Goal: Information Seeking & Learning: Learn about a topic

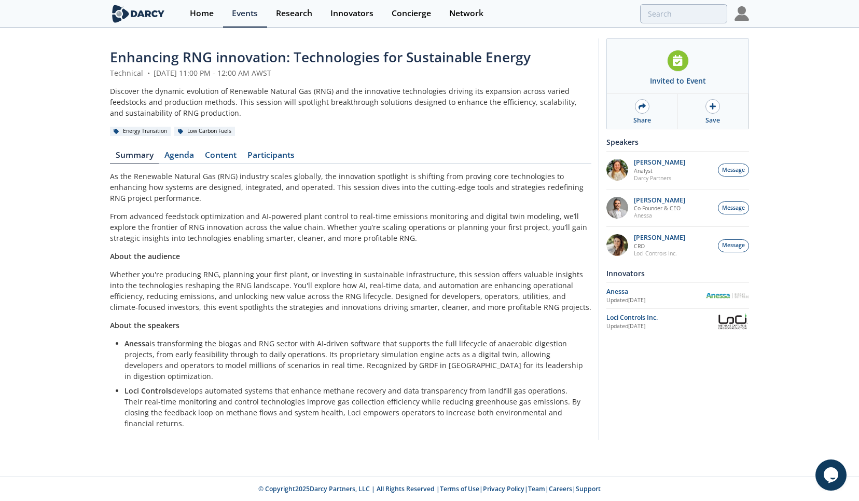
click at [345, 94] on div "Discover the dynamic evolution of Renewable Natural Gas (RNG) and the innovativ…" at bounding box center [351, 102] width 482 height 33
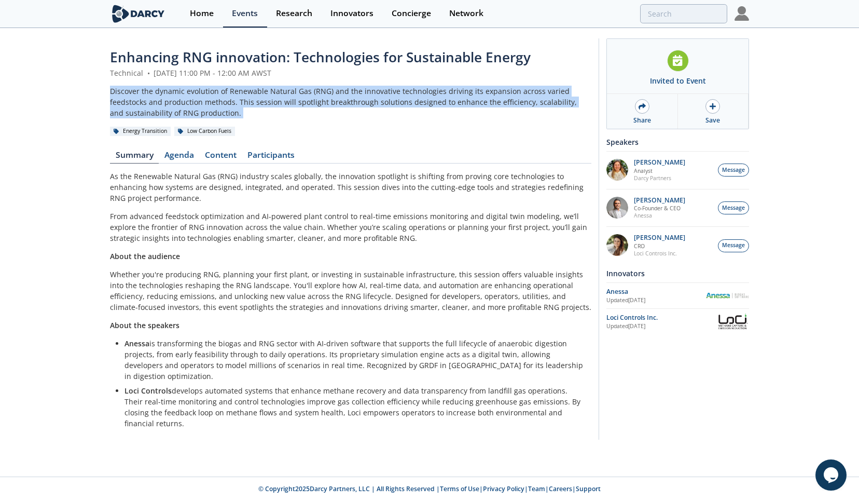
click at [345, 94] on div "Discover the dynamic evolution of Renewable Natural Gas (RNG) and the innovativ…" at bounding box center [351, 102] width 482 height 33
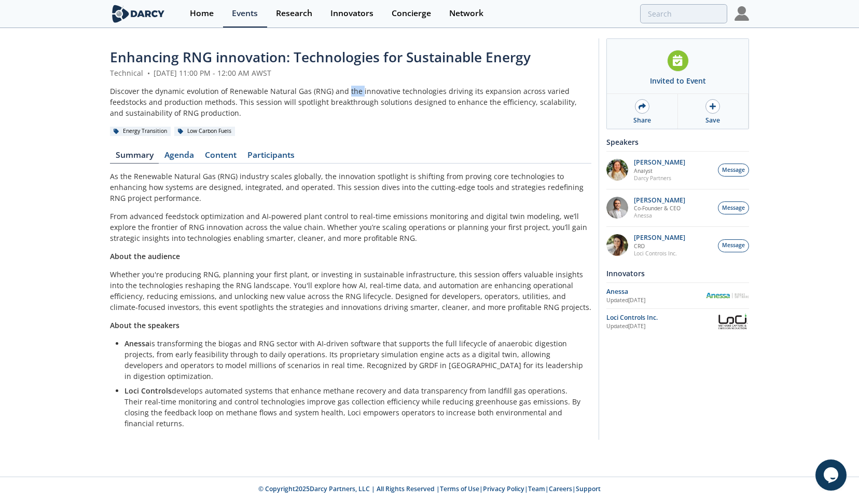
click at [345, 94] on div "Discover the dynamic evolution of Renewable Natural Gas (RNG) and the innovativ…" at bounding box center [351, 102] width 482 height 33
click at [362, 128] on div "Energy Transition Low Carbon Fuels" at bounding box center [351, 131] width 482 height 11
click at [369, 187] on p "As the Renewable Natural Gas (RNG) industry scales globally, the innovation spo…" at bounding box center [351, 187] width 482 height 33
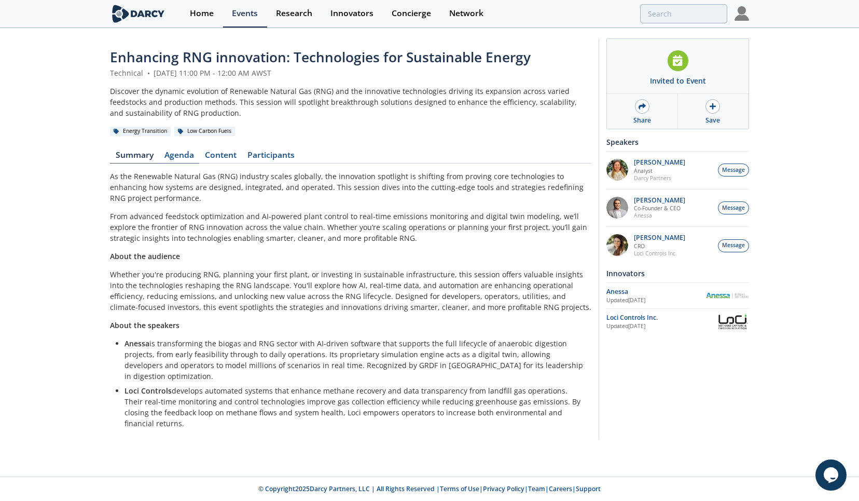
click at [186, 151] on link "Agenda" at bounding box center [179, 157] width 40 height 12
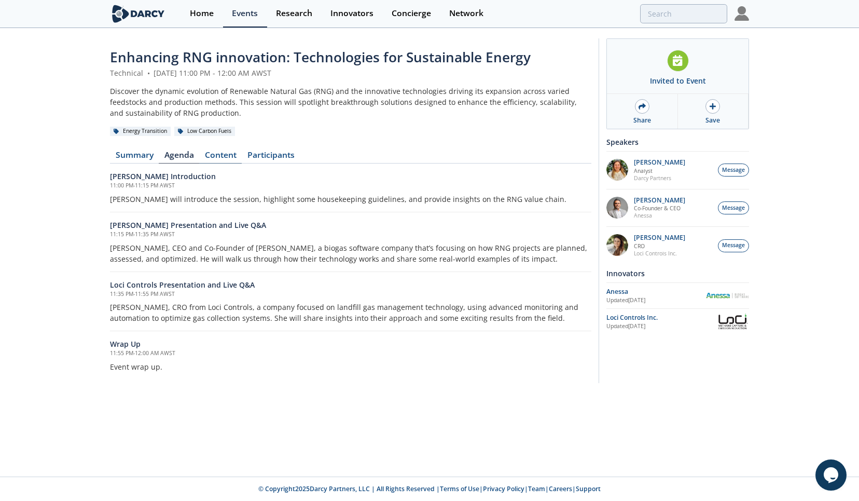
click at [213, 151] on link "Content" at bounding box center [220, 157] width 43 height 12
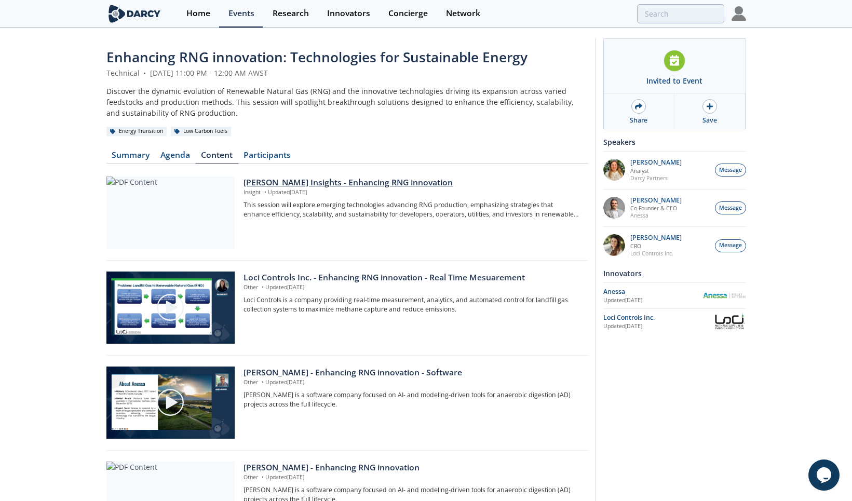
click at [179, 203] on div at bounding box center [170, 212] width 128 height 73
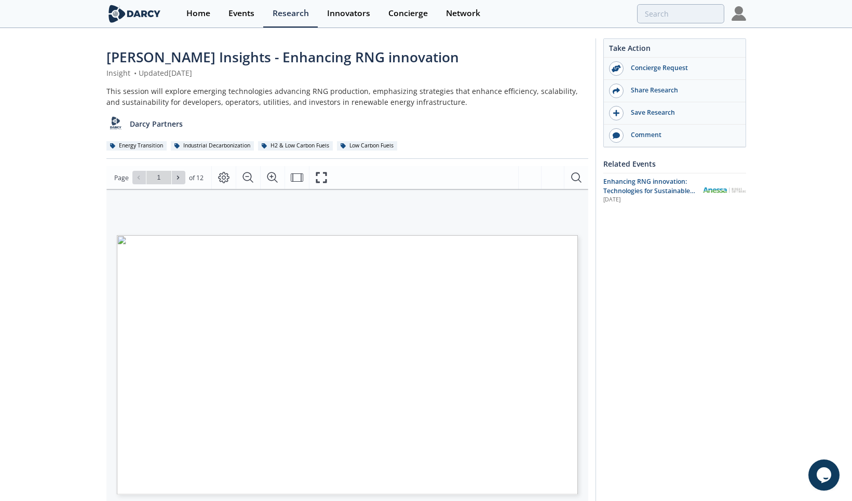
click at [77, 240] on div "[PERSON_NAME] Insights - Enhancing RNG innovation Insight • Updated [DATE] This…" at bounding box center [426, 400] width 852 height 743
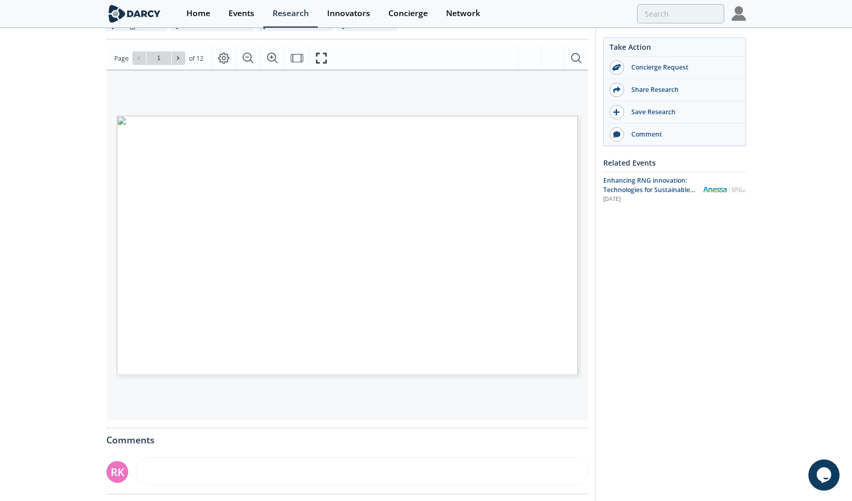
scroll to position [88, 0]
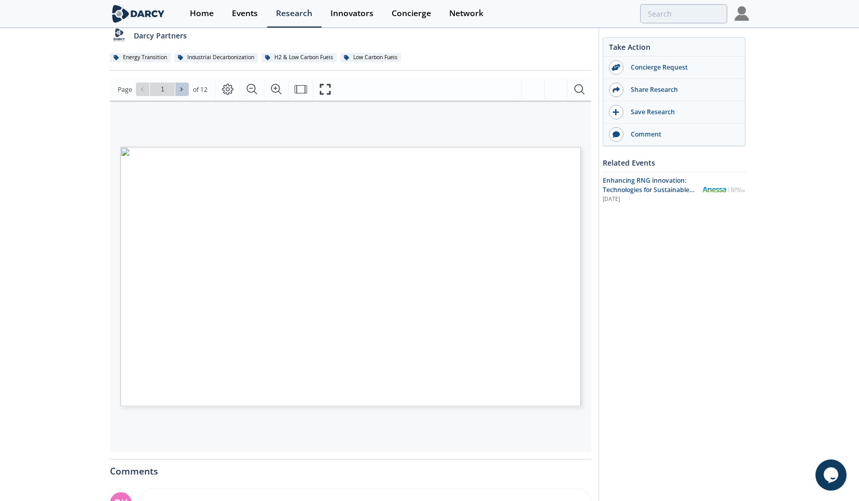
click at [185, 92] on span at bounding box center [182, 89] width 7 height 7
type input "2"
click at [185, 92] on span at bounding box center [182, 89] width 7 height 7
type input "3"
click at [185, 90] on span at bounding box center [182, 89] width 7 height 7
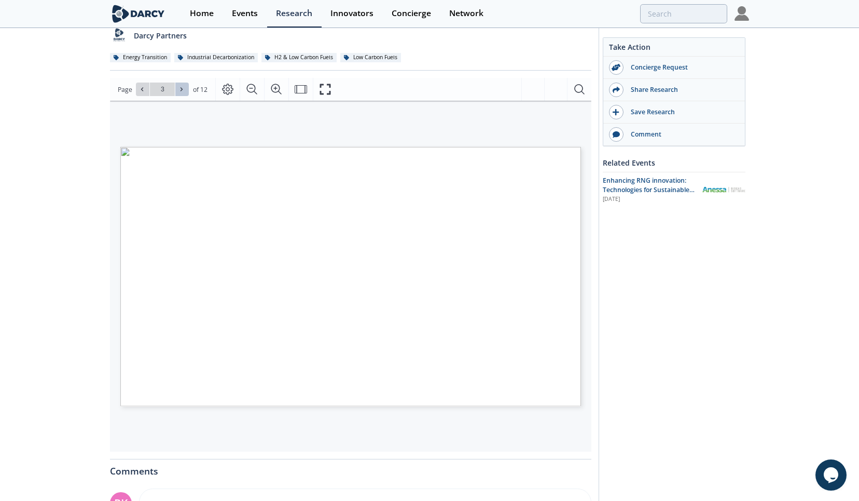
type input "4"
click at [185, 90] on span at bounding box center [182, 89] width 7 height 7
type input "5"
click at [185, 90] on span at bounding box center [182, 89] width 7 height 7
type input "6"
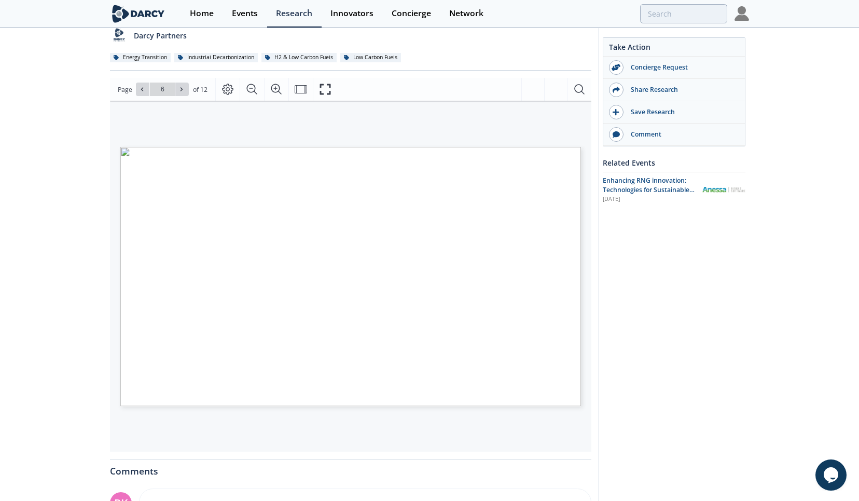
click at [185, 90] on span at bounding box center [182, 89] width 7 height 7
type input "8"
click at [185, 90] on span at bounding box center [182, 89] width 7 height 7
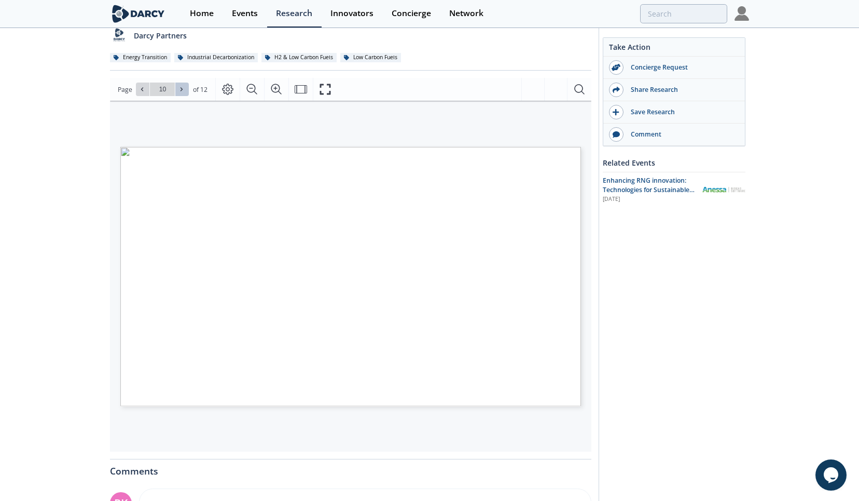
click at [185, 90] on span at bounding box center [182, 89] width 7 height 7
click at [185, 90] on div "Go to Page 12" at bounding box center [162, 89] width 53 height 13
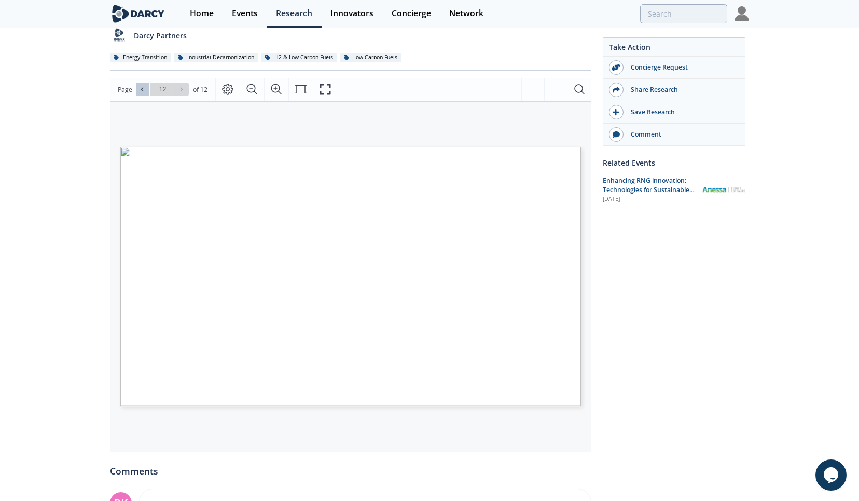
click at [143, 89] on icon at bounding box center [142, 89] width 6 height 6
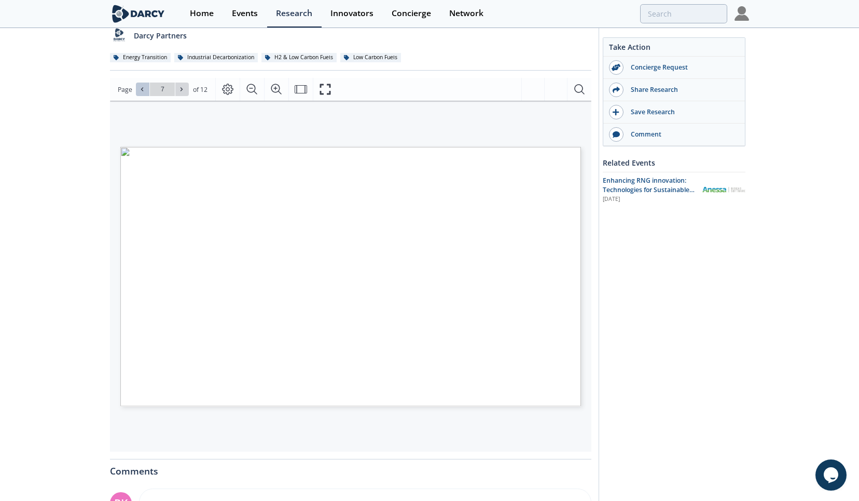
click at [143, 89] on icon at bounding box center [142, 89] width 6 height 6
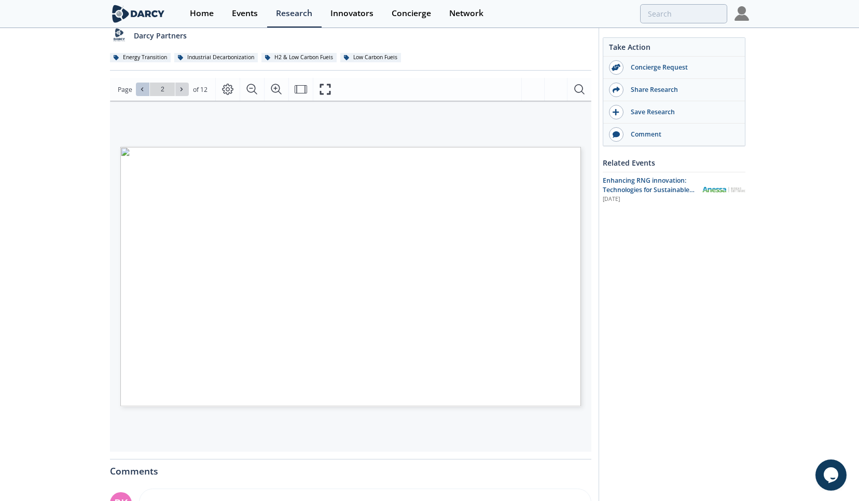
click at [143, 89] on icon at bounding box center [142, 89] width 6 height 6
type input "1"
click at [143, 89] on div "Go to Page 1" at bounding box center [162, 89] width 53 height 13
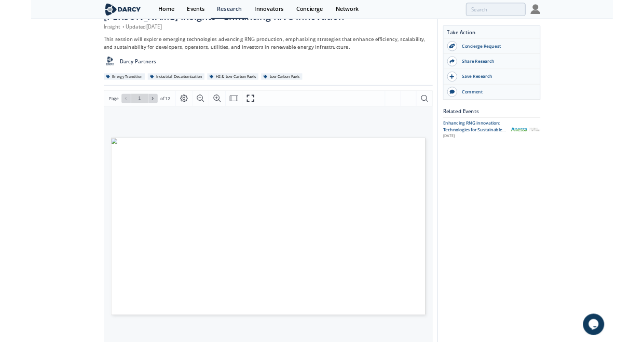
scroll to position [0, 0]
